Goal: Information Seeking & Learning: Learn about a topic

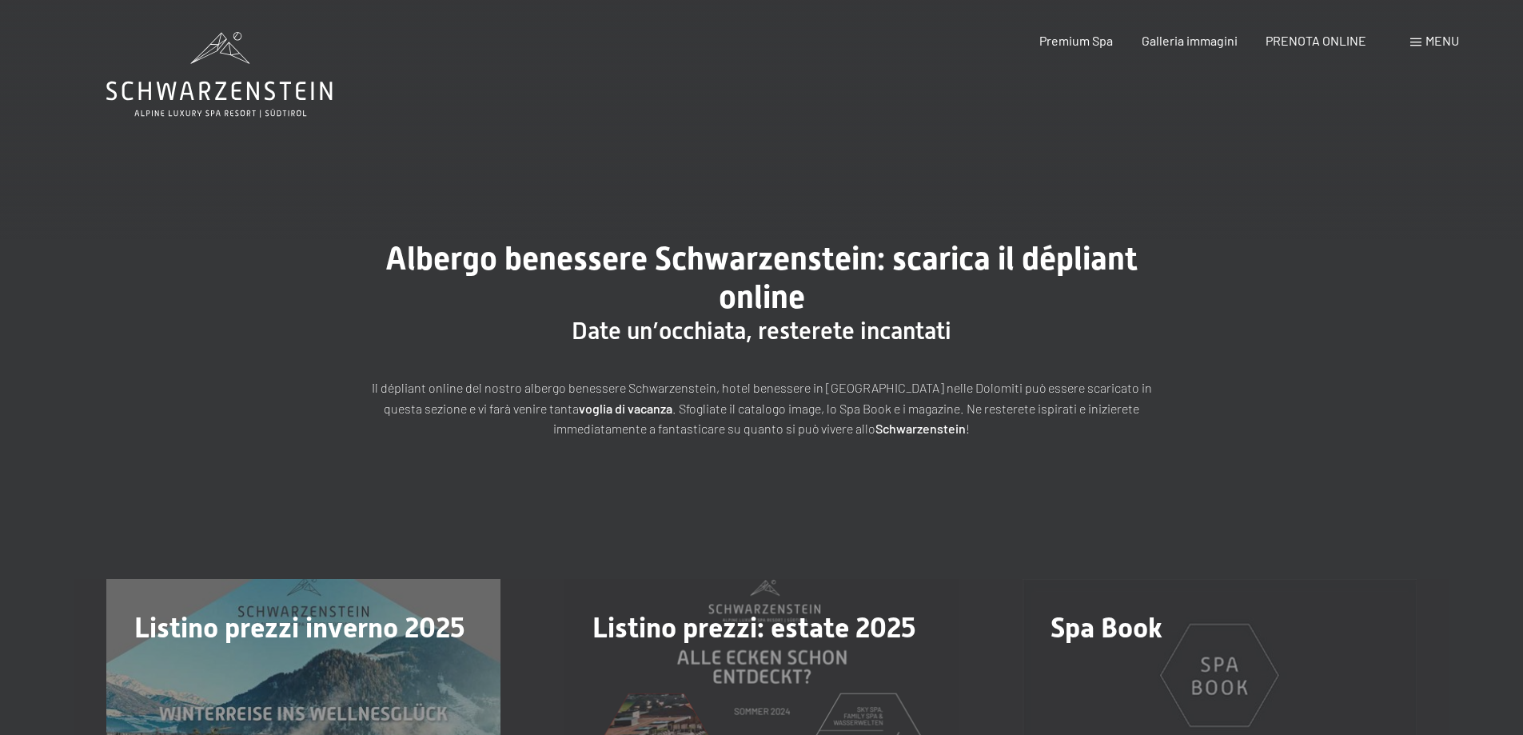
click at [293, 98] on icon at bounding box center [219, 75] width 226 height 86
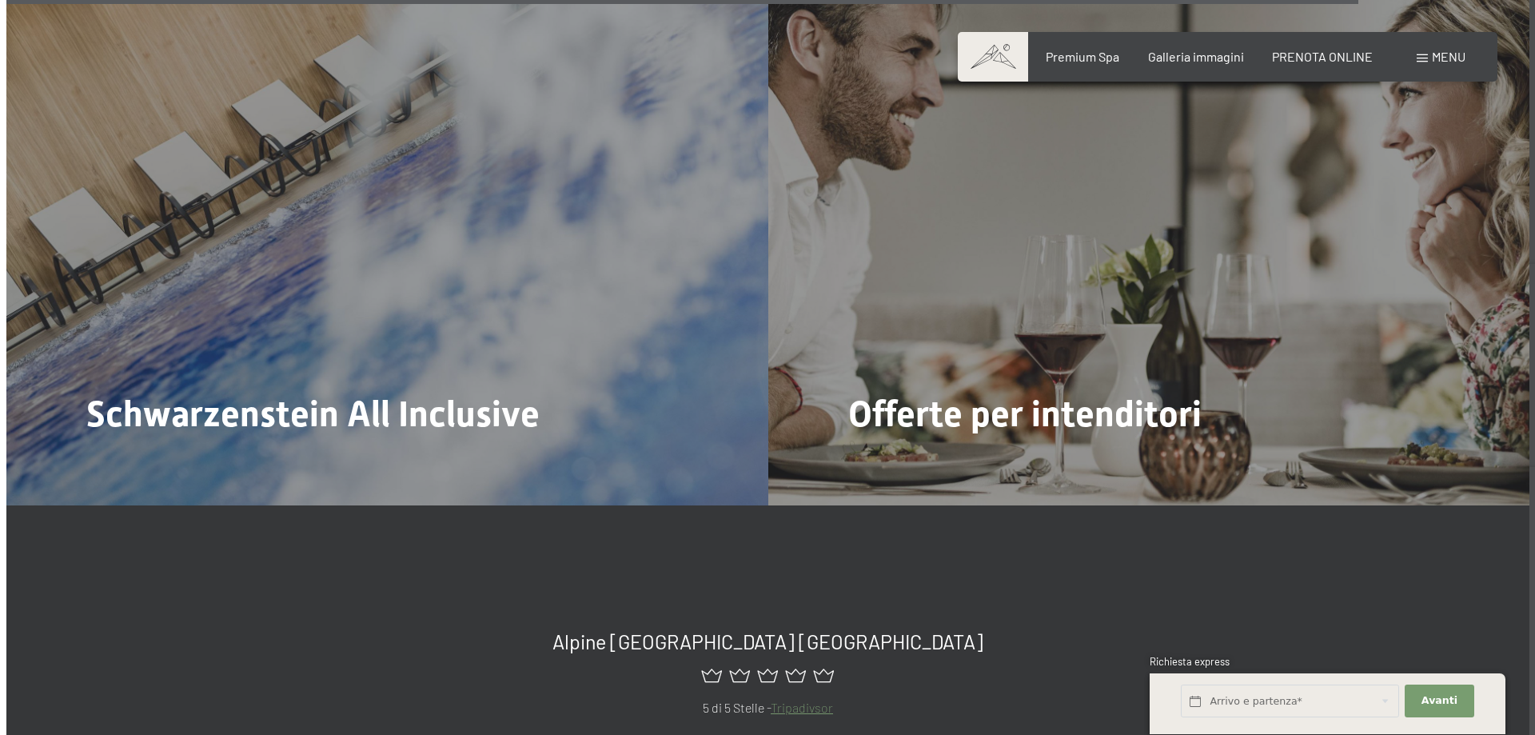
scroll to position [7037, 0]
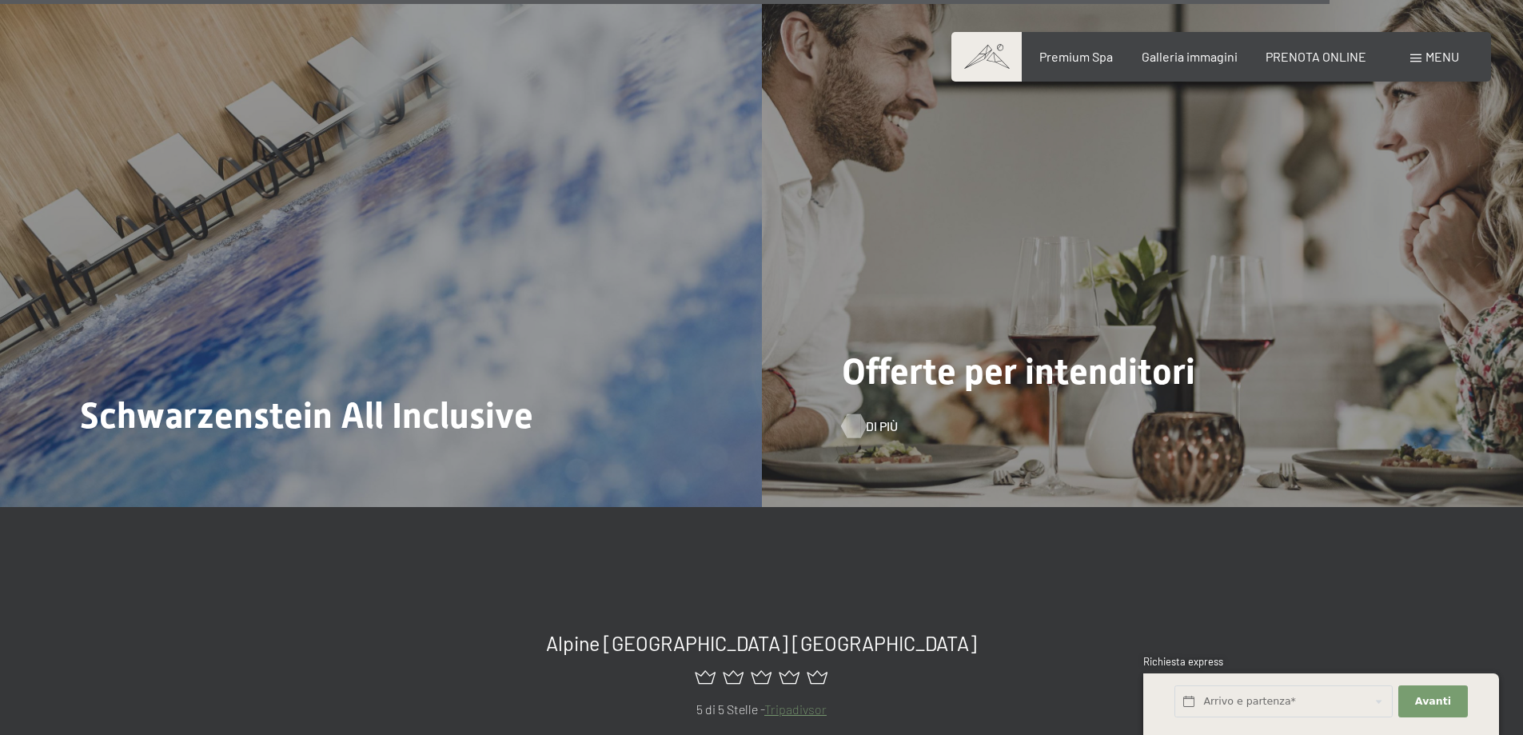
click at [868, 417] on span "Di più" at bounding box center [882, 426] width 32 height 18
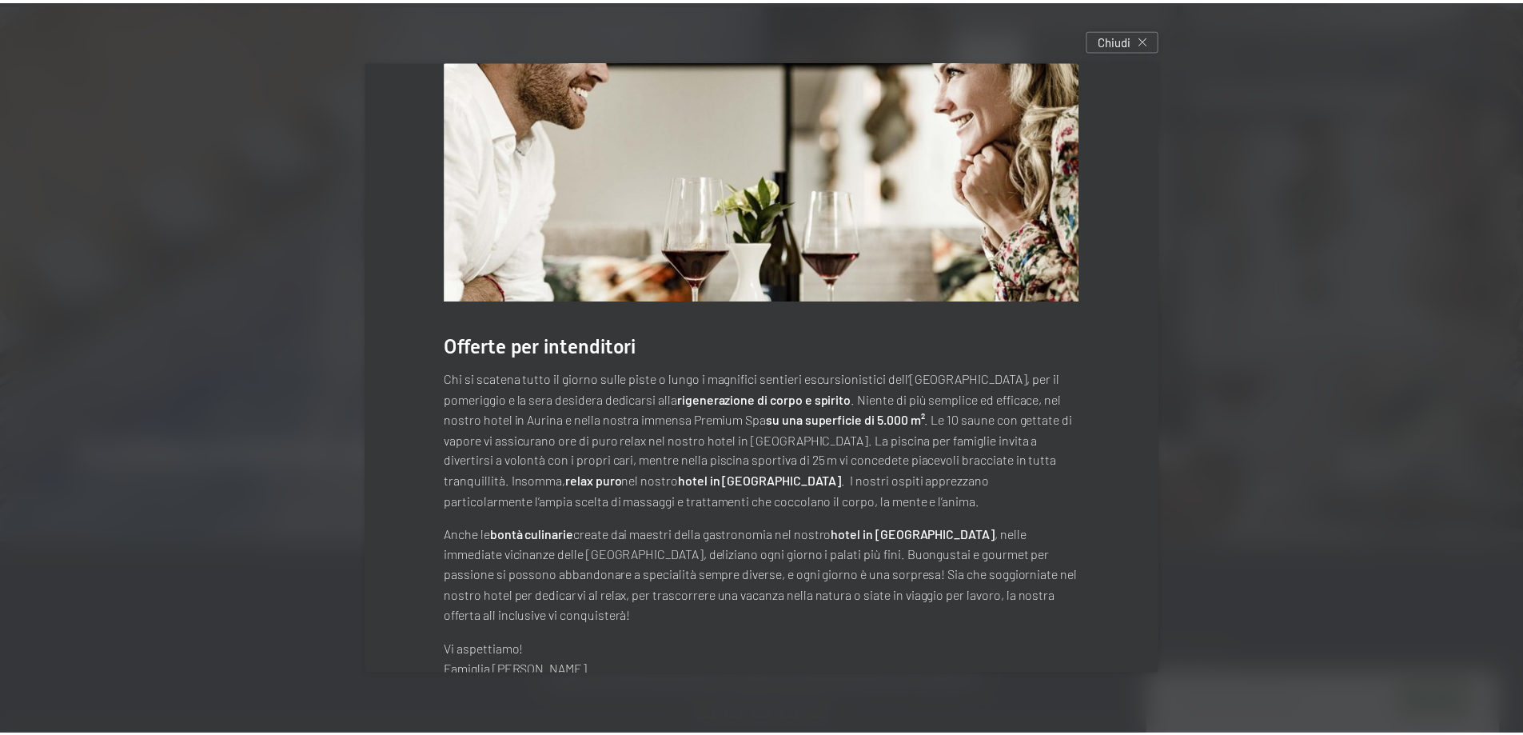
scroll to position [0, 0]
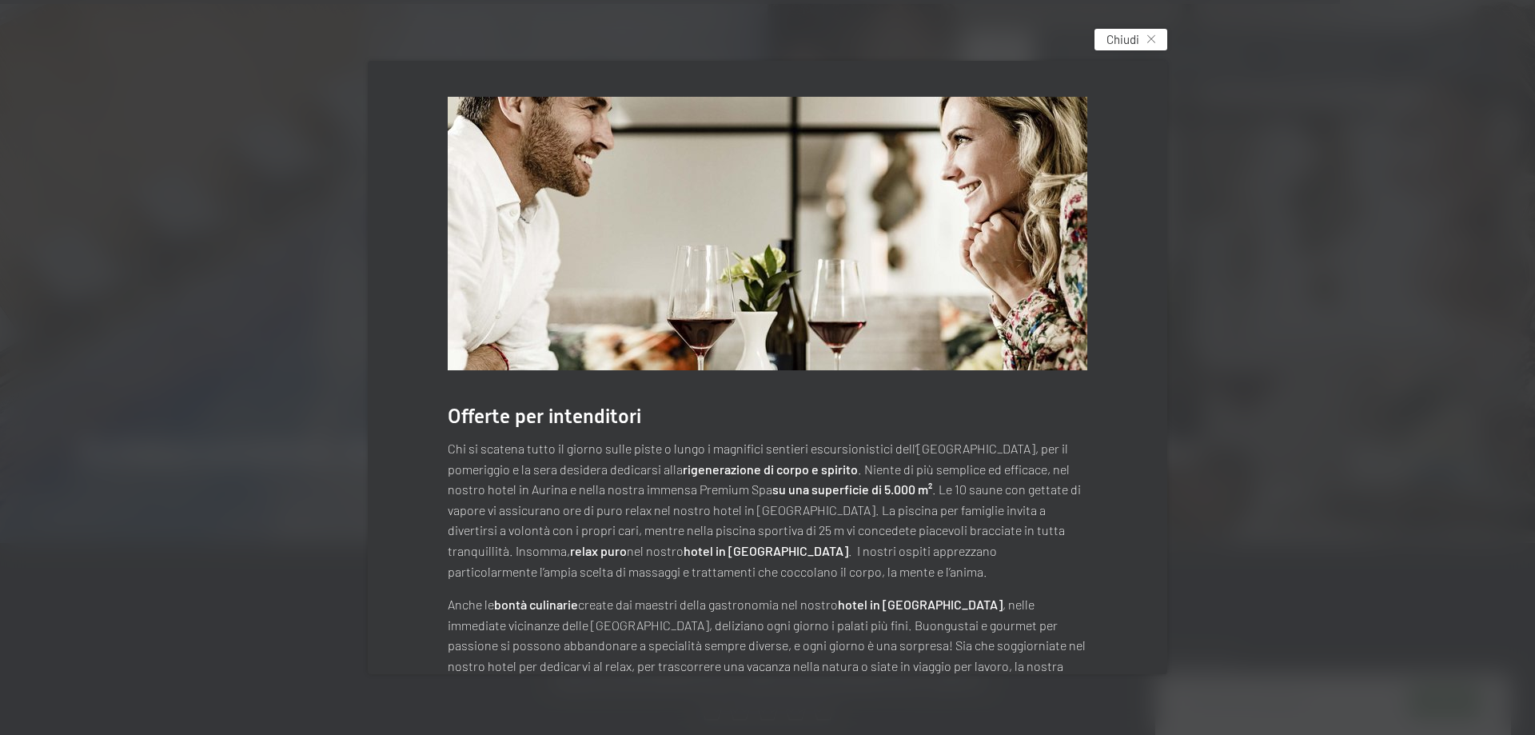
click at [1138, 45] on span "Chiudi" at bounding box center [1123, 39] width 33 height 17
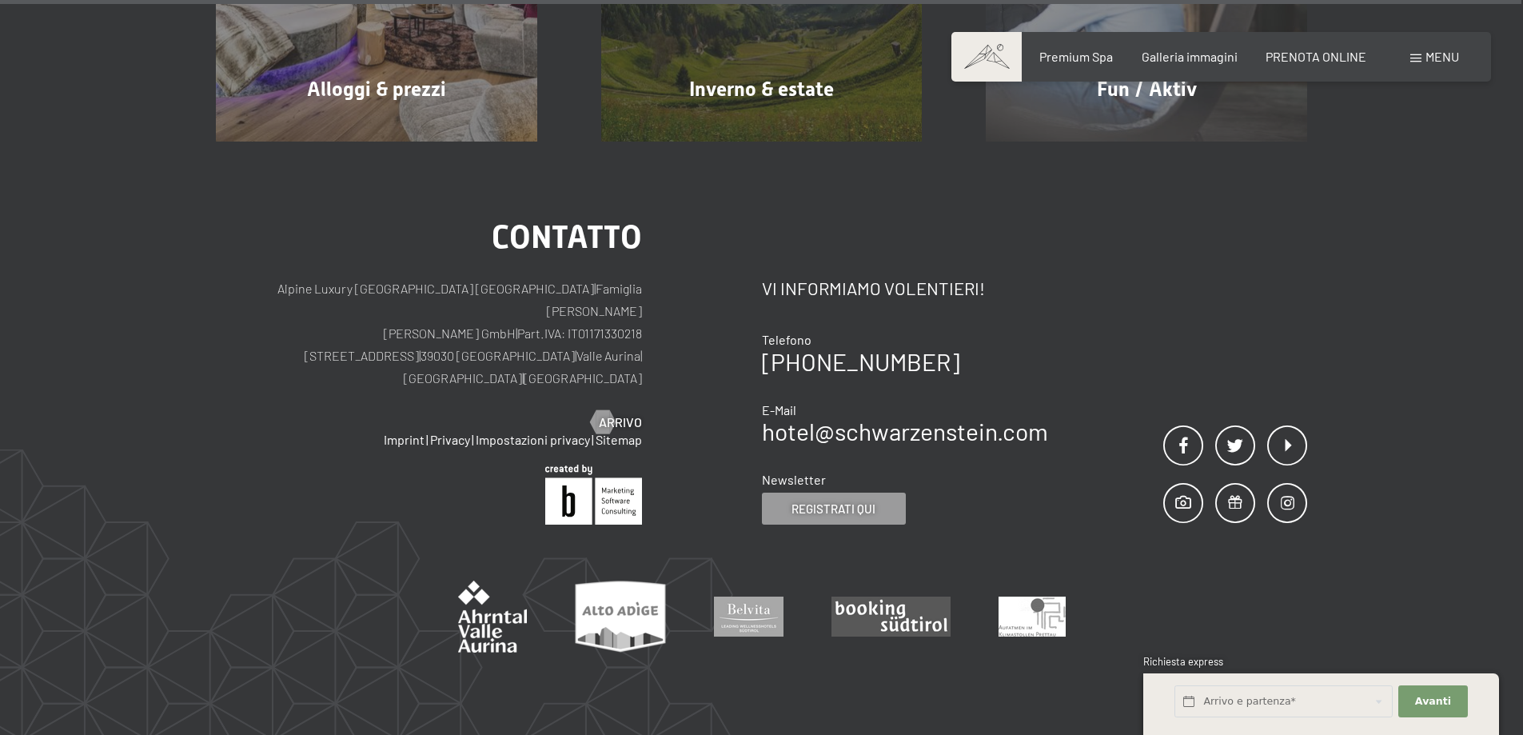
scroll to position [8131, 0]
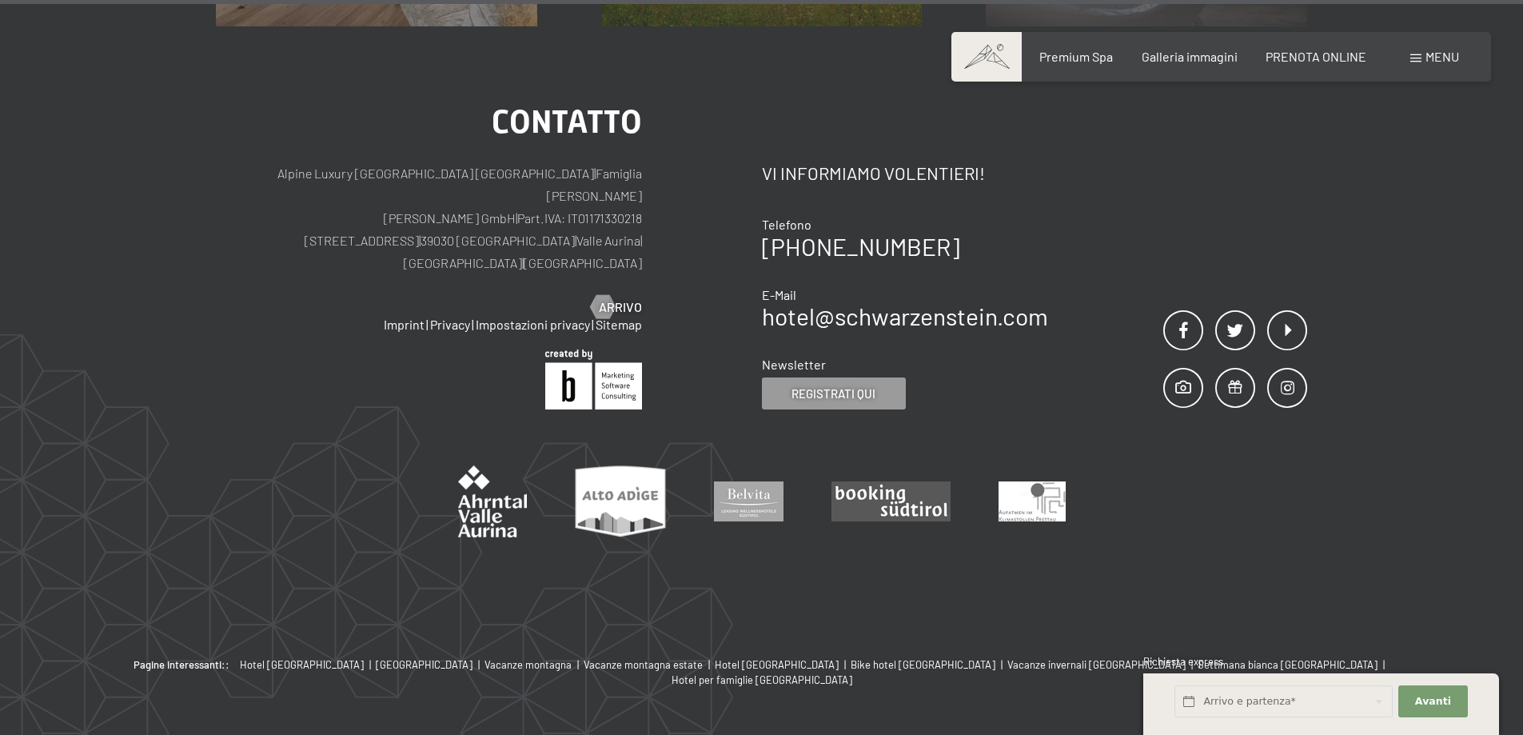
click at [1439, 60] on span "Menu" at bounding box center [1443, 56] width 34 height 15
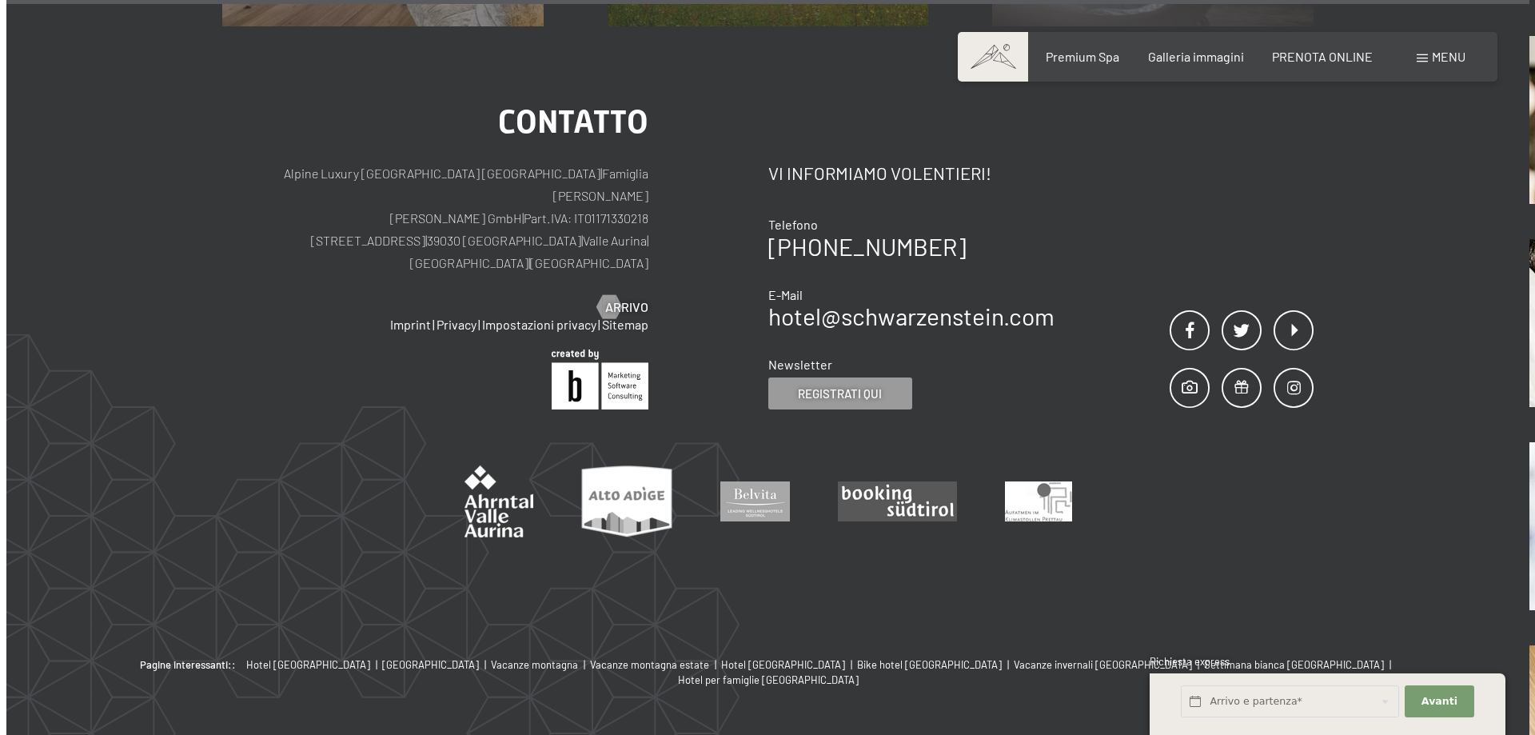
scroll to position [8167, 0]
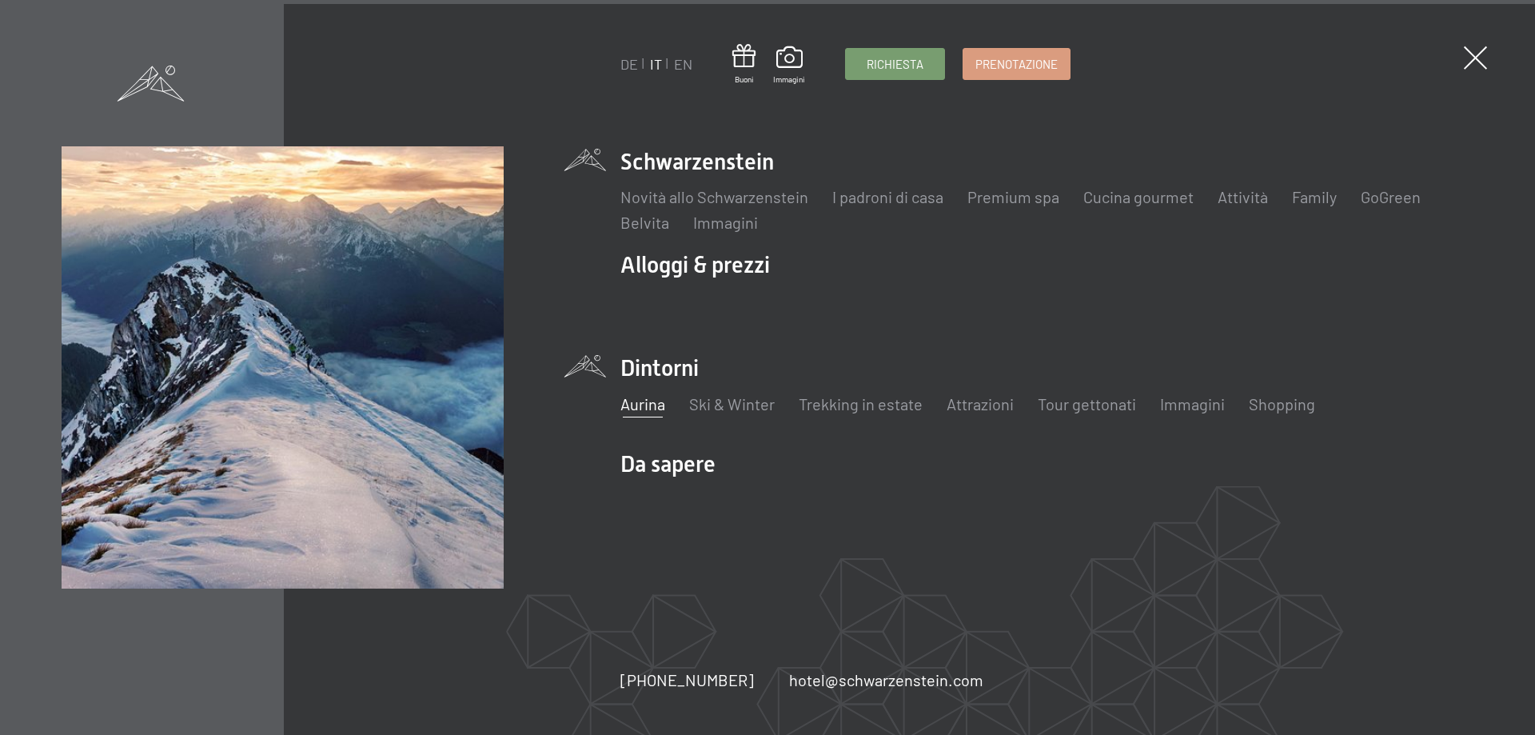
click at [641, 409] on link "Aurina" at bounding box center [643, 403] width 45 height 19
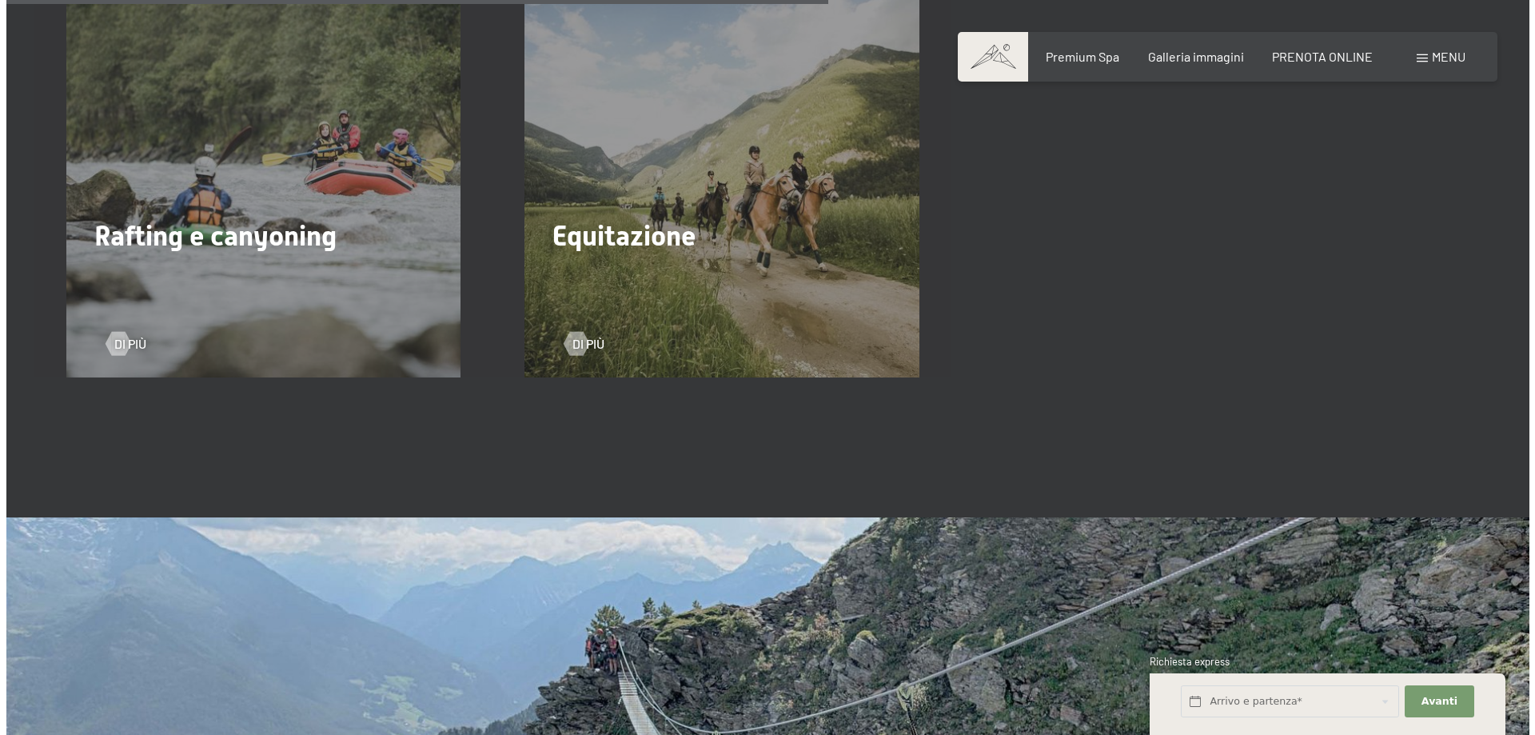
scroll to position [3039, 0]
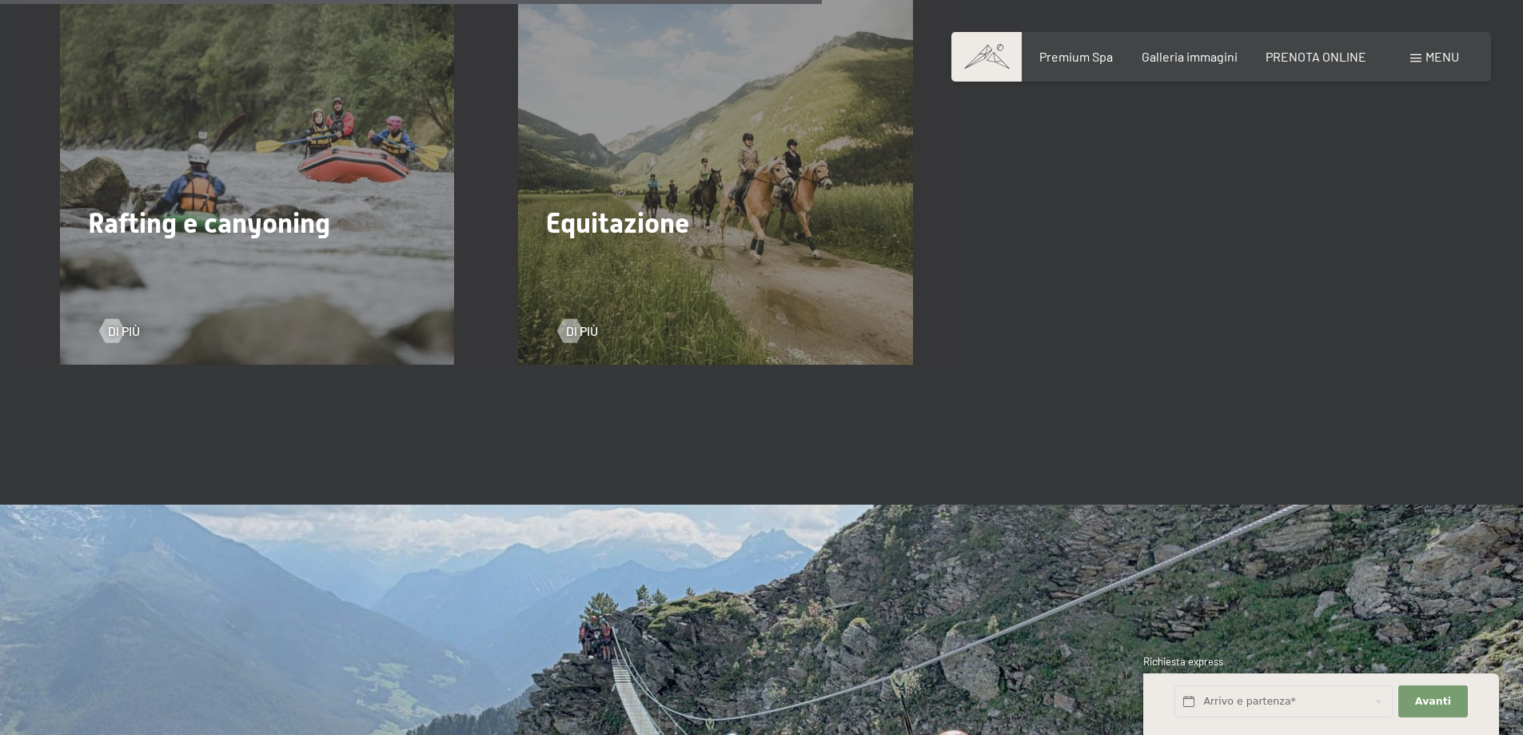
click at [574, 319] on div at bounding box center [571, 331] width 14 height 24
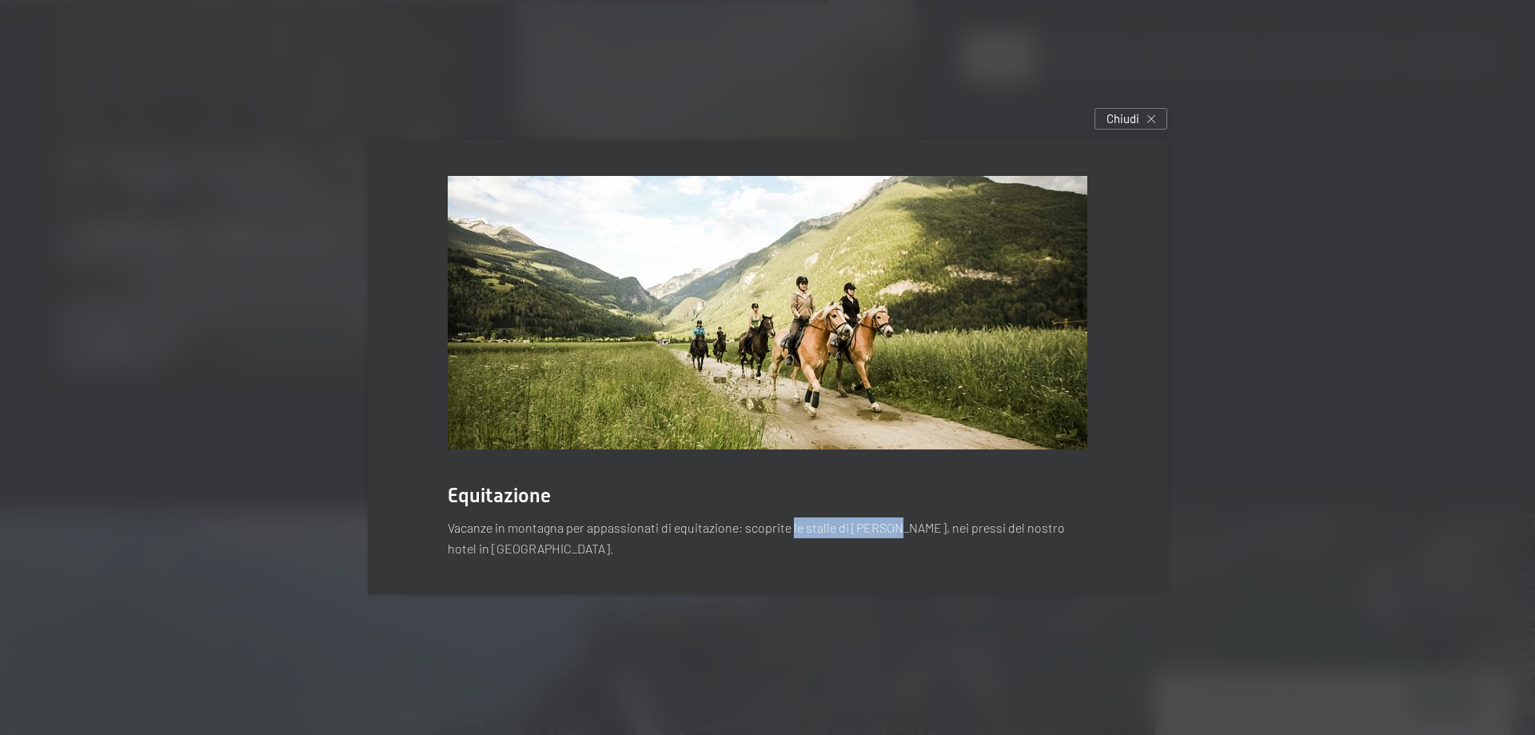
drag, startPoint x: 791, startPoint y: 529, endPoint x: 892, endPoint y: 526, distance: 100.8
click at [892, 526] on p "Vacanze in montagna per appassionati di equitazione: scoprite le stalle di Herb…" at bounding box center [768, 537] width 640 height 41
